Goal: Task Accomplishment & Management: Complete application form

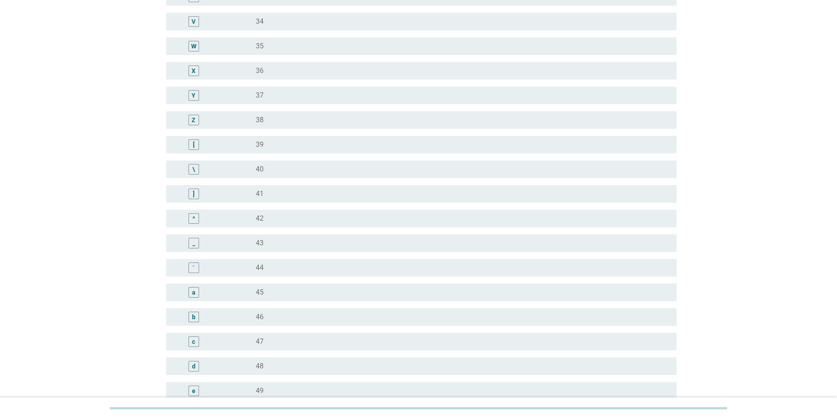
scroll to position [615, 0]
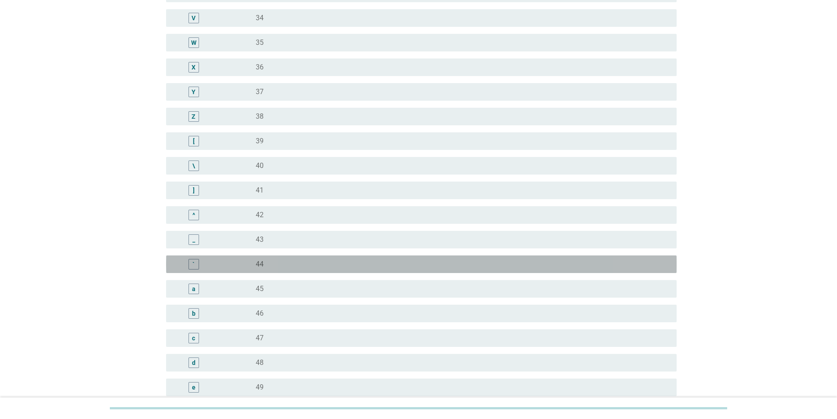
click at [192, 265] on div "`" at bounding box center [194, 264] width 11 height 11
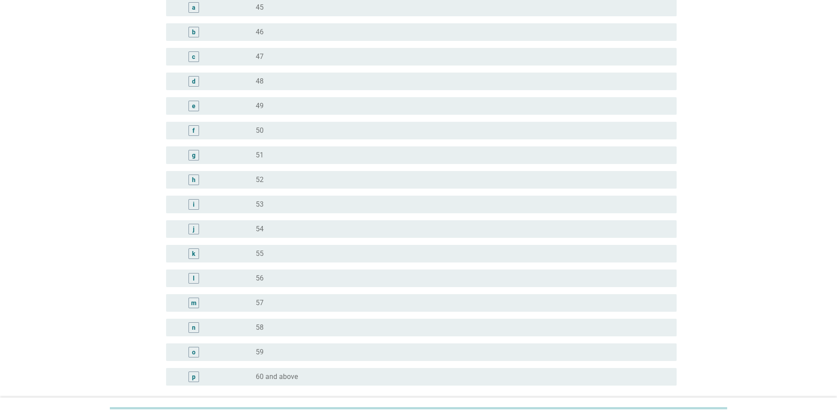
scroll to position [976, 0]
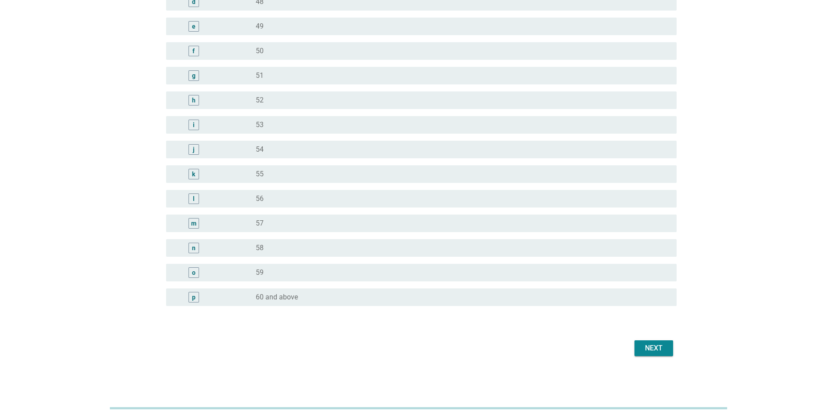
click at [652, 351] on div "Next" at bounding box center [654, 348] width 25 height 11
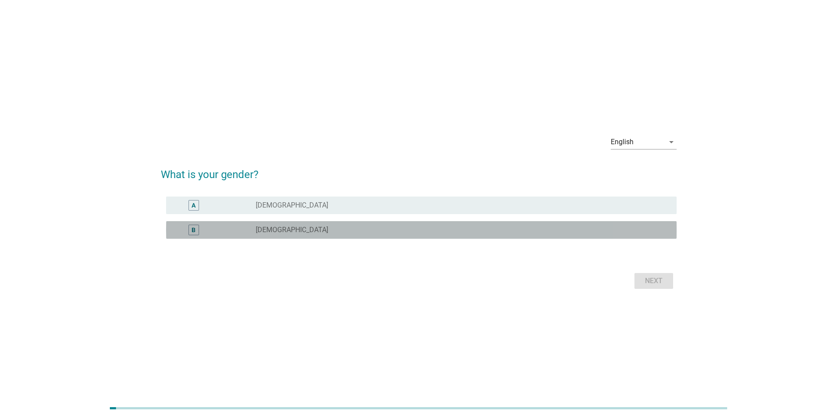
click at [197, 226] on div "B" at bounding box center [194, 230] width 11 height 11
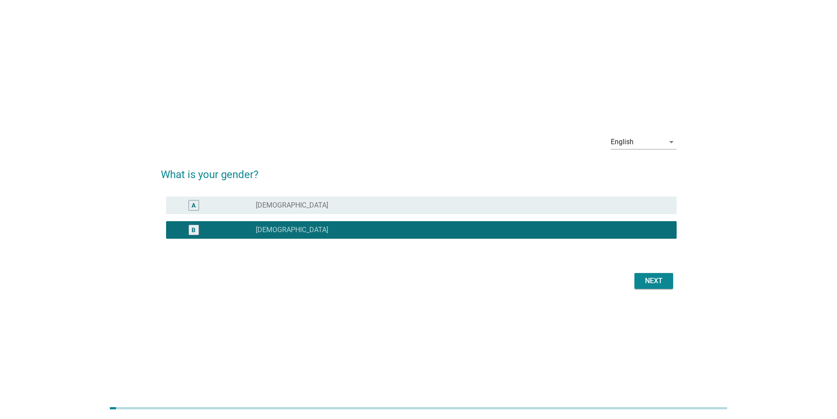
click at [648, 286] on button "Next" at bounding box center [653, 281] width 39 height 16
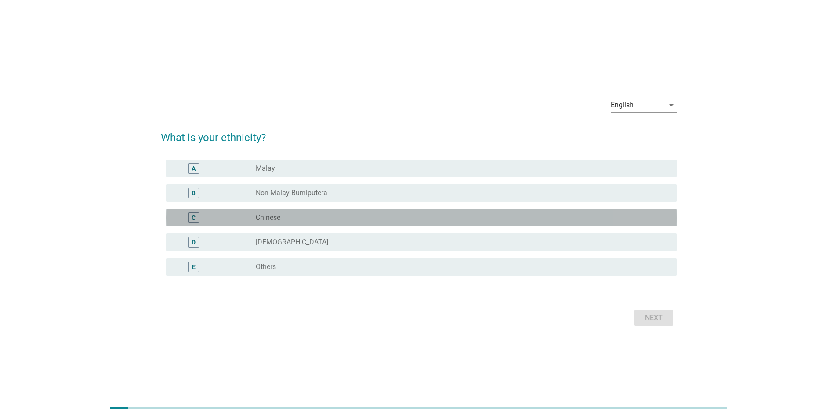
click at [192, 217] on div "C" at bounding box center [194, 217] width 4 height 9
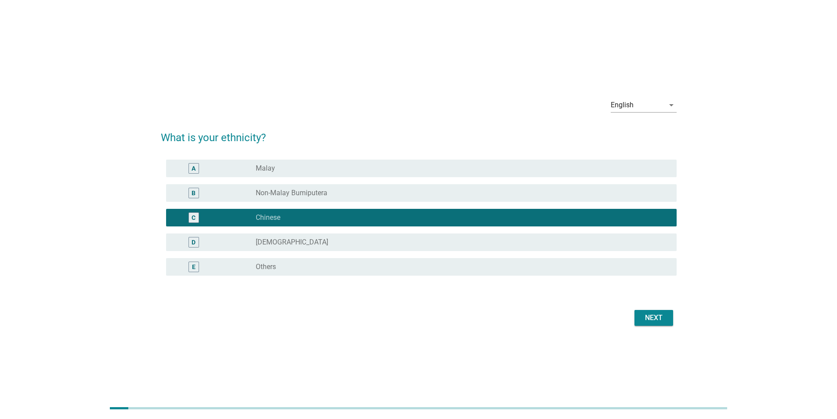
click at [650, 315] on div "Next" at bounding box center [654, 317] width 25 height 11
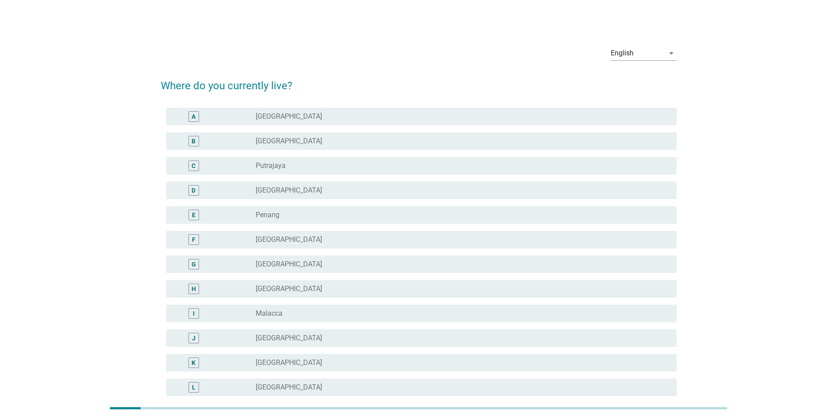
click at [201, 216] on div "E" at bounding box center [193, 215] width 41 height 11
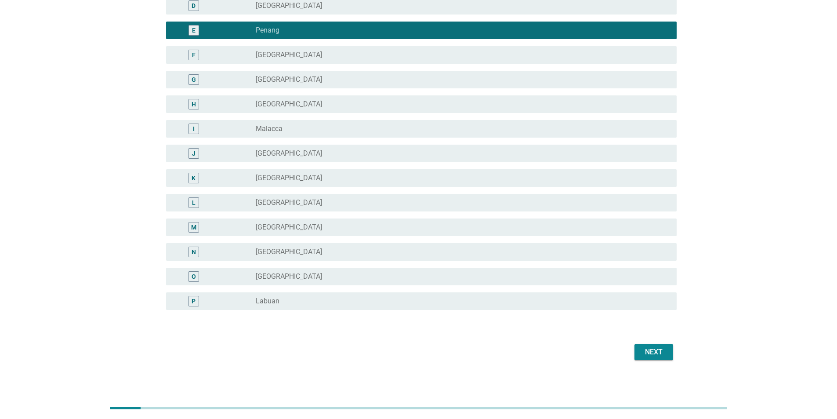
scroll to position [189, 0]
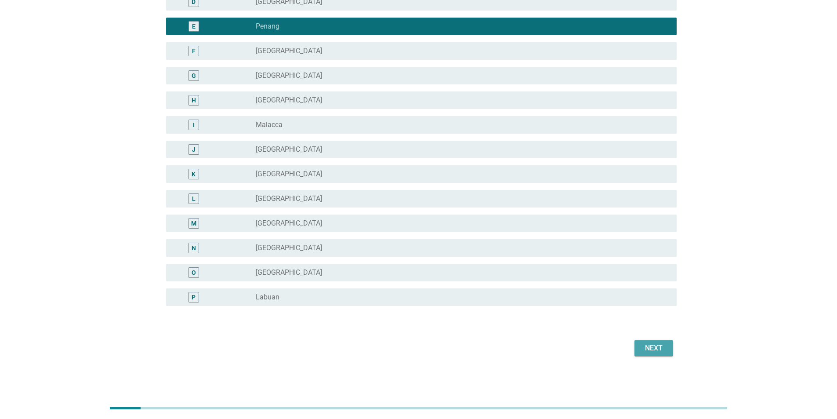
click at [643, 344] on div "Next" at bounding box center [654, 348] width 25 height 11
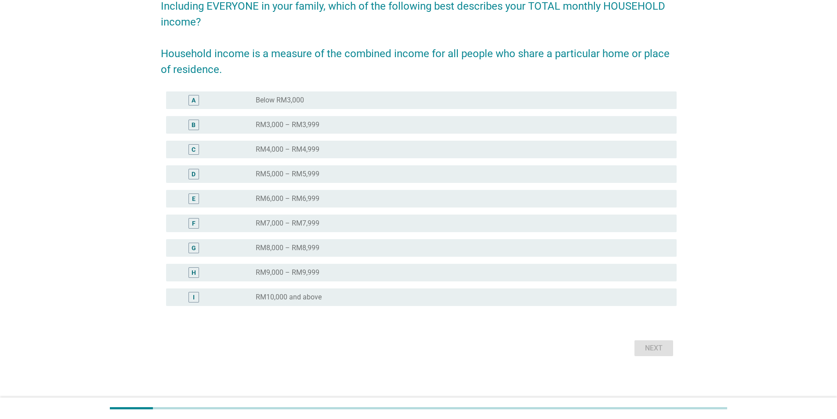
scroll to position [0, 0]
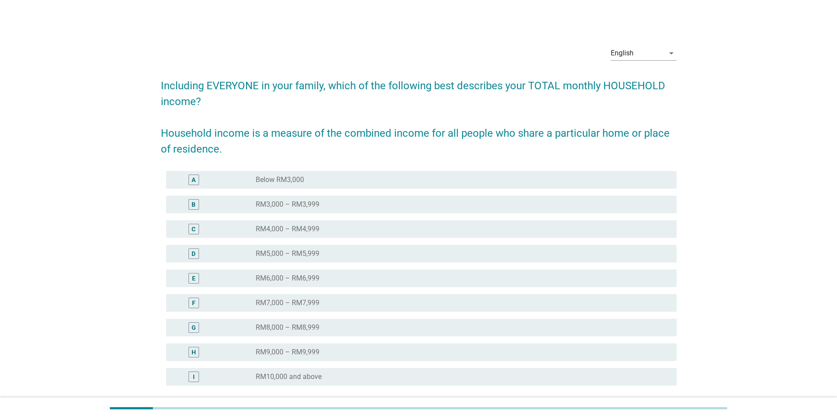
click at [188, 279] on div "E" at bounding box center [193, 278] width 41 height 11
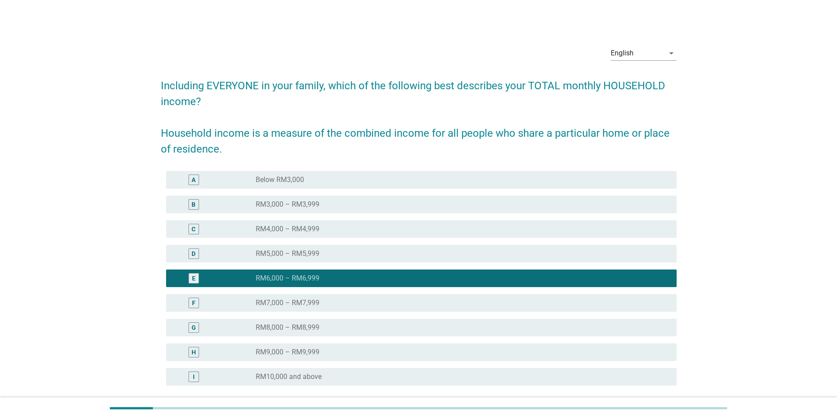
scroll to position [80, 0]
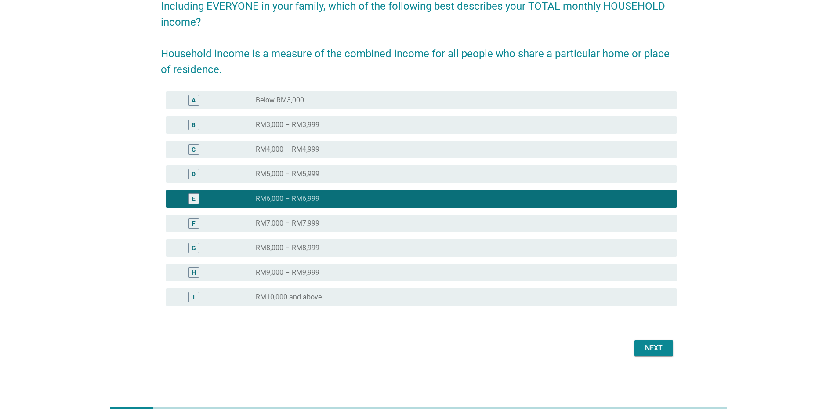
click at [655, 351] on div "Next" at bounding box center [654, 348] width 25 height 11
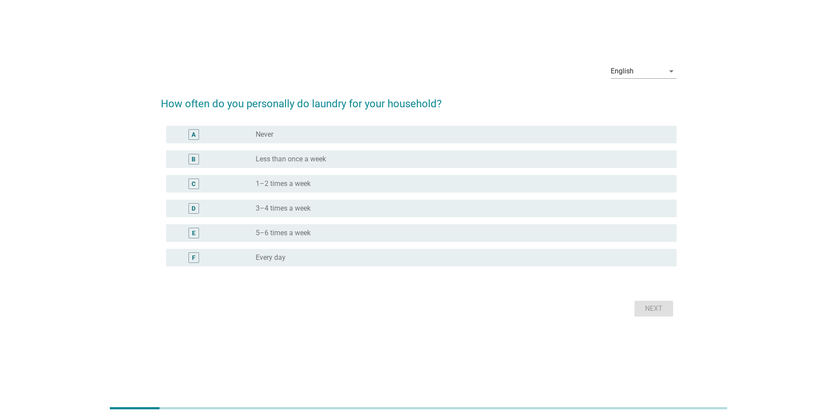
scroll to position [0, 0]
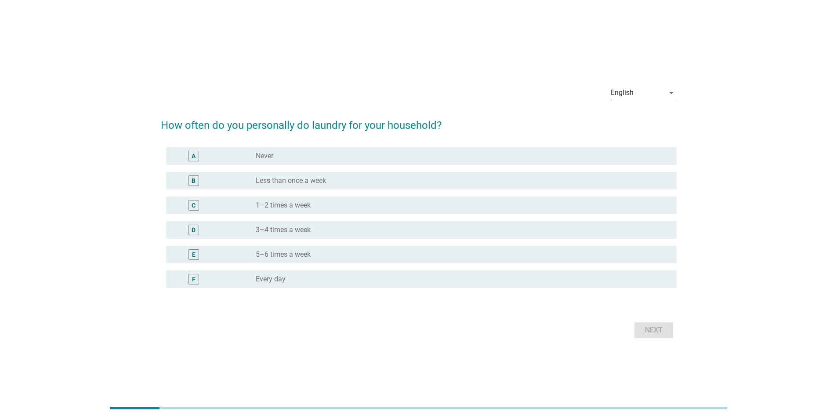
click at [192, 207] on div "C" at bounding box center [194, 204] width 4 height 9
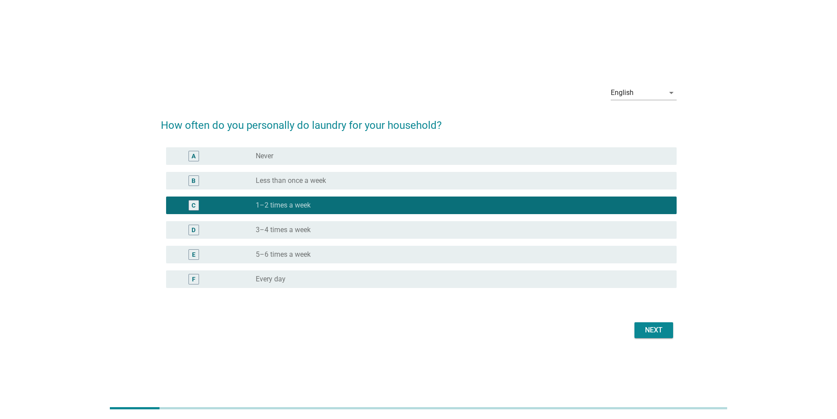
click at [645, 330] on div "Next" at bounding box center [654, 330] width 25 height 11
